Goal: Task Accomplishment & Management: Manage account settings

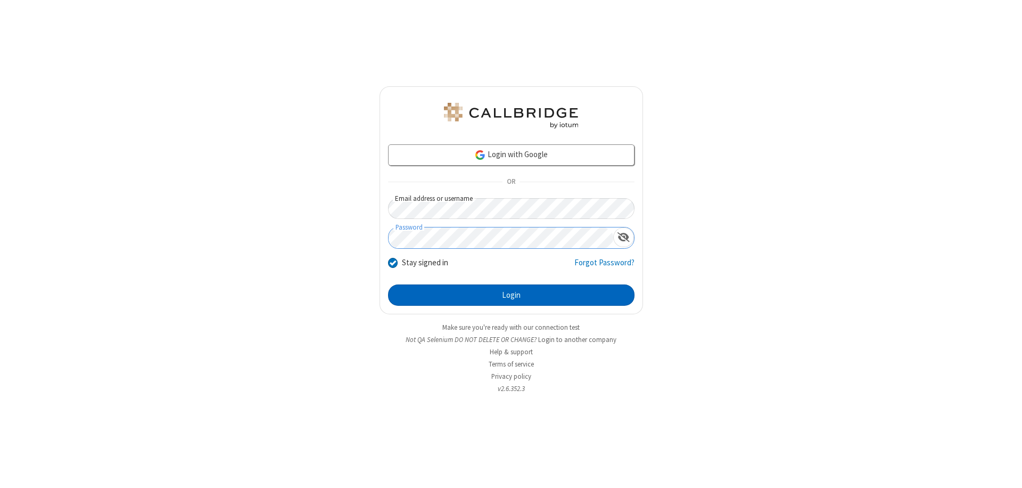
click at [511, 295] on button "Login" at bounding box center [511, 294] width 246 height 21
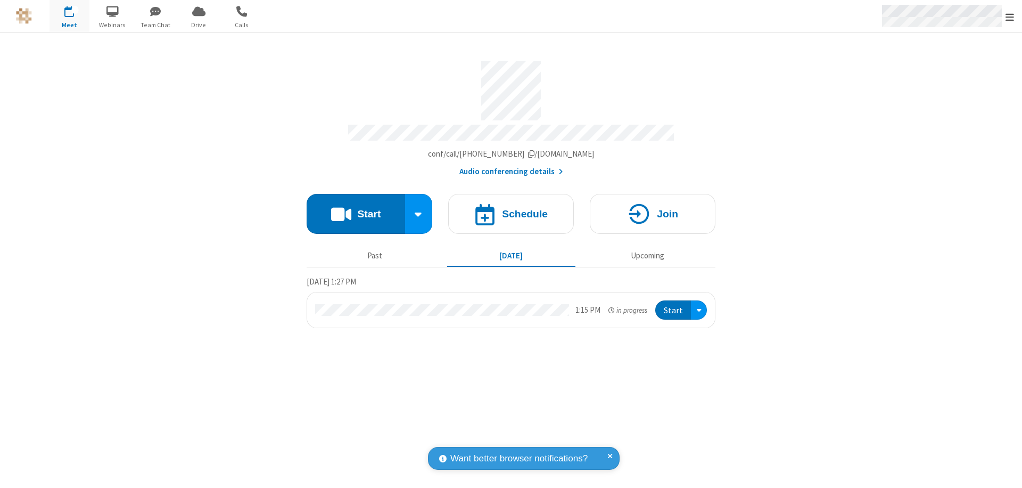
click at [1010, 17] on span "Open menu" at bounding box center [1010, 17] width 9 height 11
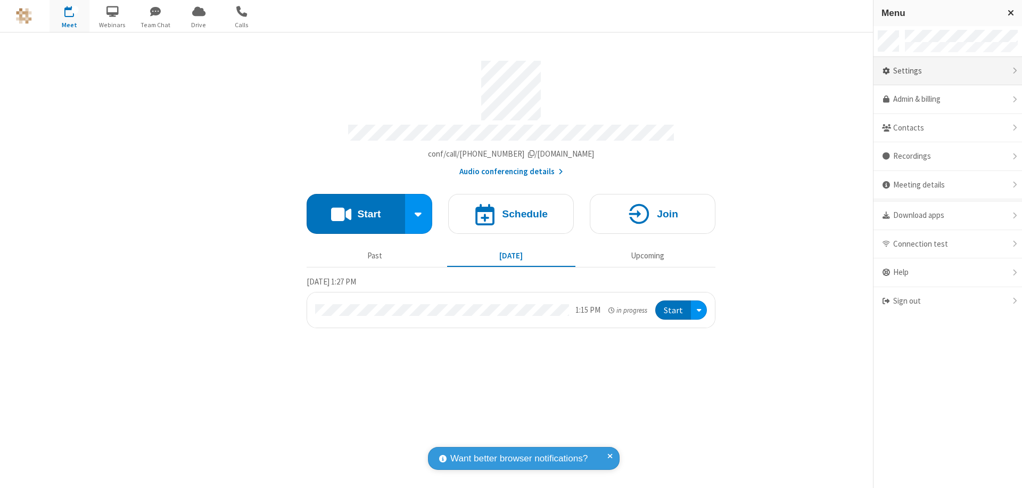
click at [948, 71] on div "Settings" at bounding box center [948, 71] width 149 height 29
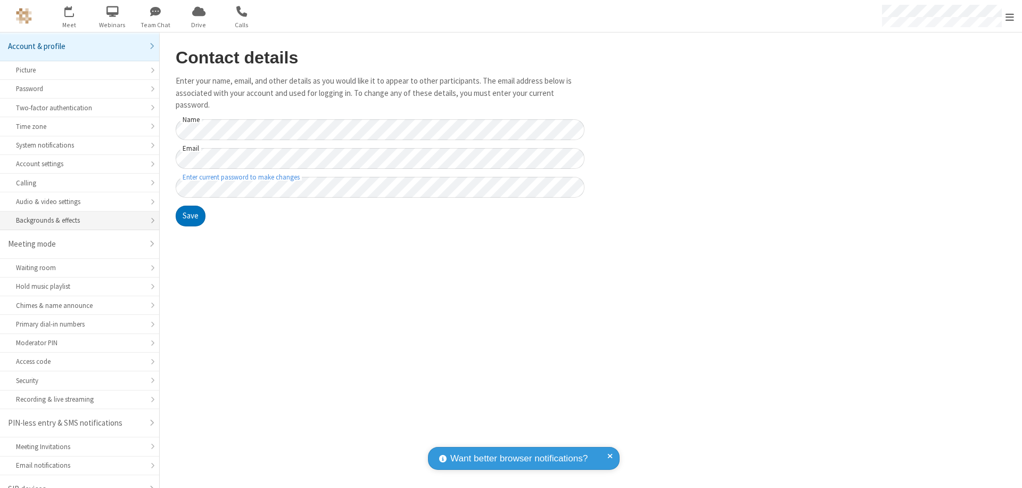
click at [76, 215] on div "Backgrounds & effects" at bounding box center [79, 220] width 127 height 10
